Goal: Task Accomplishment & Management: Manage account settings

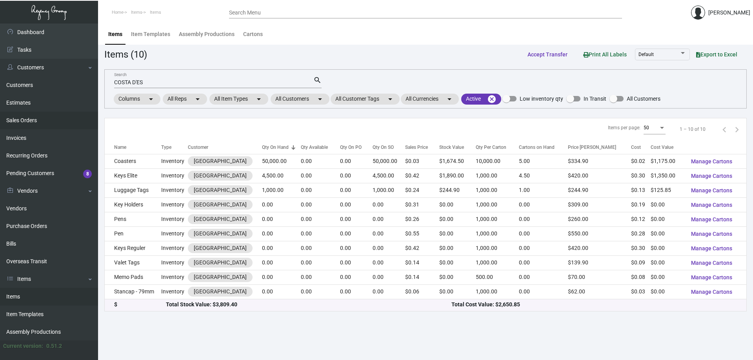
drag, startPoint x: 170, startPoint y: 83, endPoint x: 0, endPoint y: 116, distance: 173.3
click at [0, 116] on div "Dashboard Dashboard Tasks Customers Customers Estimates Sales Orders Invoices R…" at bounding box center [376, 192] width 753 height 337
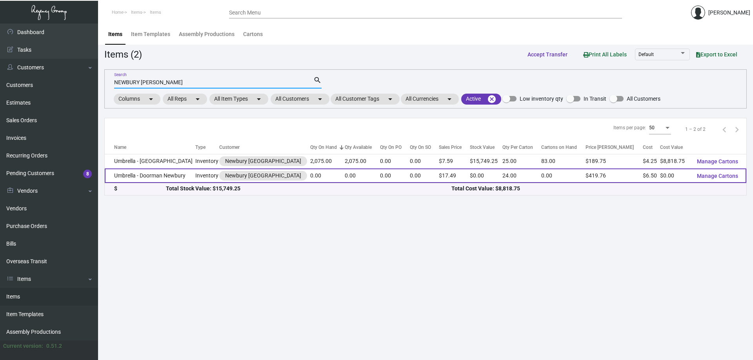
type input "NEWBURY [PERSON_NAME]"
click at [177, 180] on td "Umbrella - Doorman Newbury" at bounding box center [150, 176] width 91 height 15
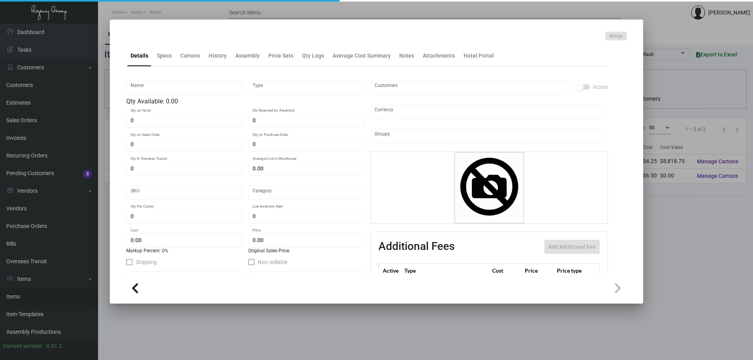
type input "Umbrella - Doorman Newbury"
type input "Inventory"
type input "$ 13.00"
type input "Overseas"
type input "24"
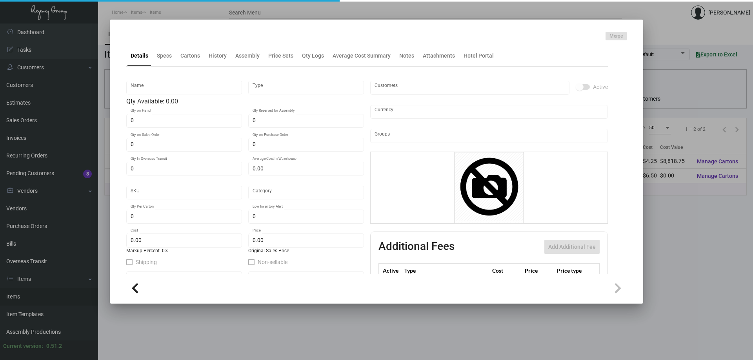
type input "$ 6.50"
type input "$ 17.49"
checkbox input "true"
type input "United States Dollar $"
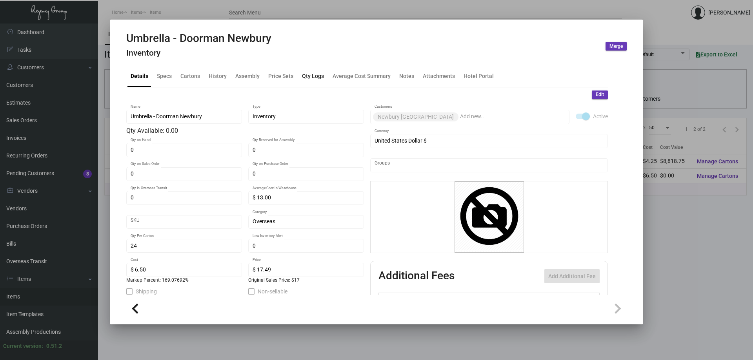
drag, startPoint x: 313, startPoint y: 74, endPoint x: 375, endPoint y: 151, distance: 98.3
click at [313, 75] on div "Qty Logs" at bounding box center [313, 76] width 22 height 8
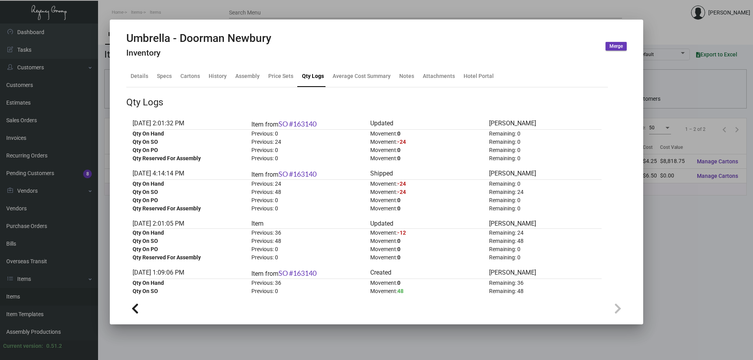
click at [405, 11] on div at bounding box center [376, 180] width 753 height 360
